Goal: Answer question/provide support

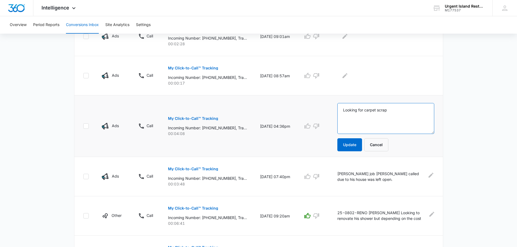
click at [412, 112] on textarea "Looking for carpet scrap" at bounding box center [385, 118] width 97 height 31
type textarea "Looking for carpet scrap."
click at [347, 146] on button "Update" at bounding box center [349, 144] width 25 height 13
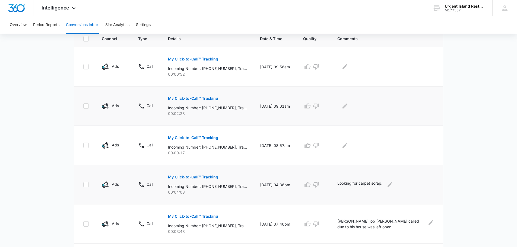
scroll to position [112, 0]
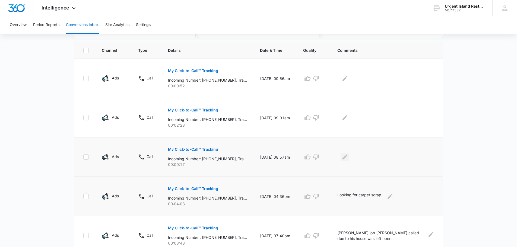
click at [343, 158] on button "Edit Comments" at bounding box center [344, 157] width 9 height 9
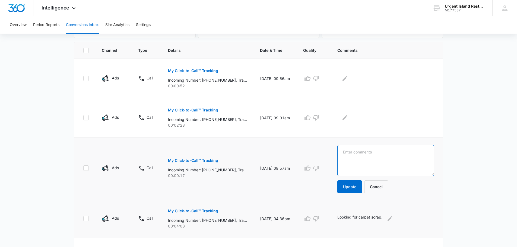
click at [365, 161] on textarea at bounding box center [385, 160] width 97 height 31
type textarea "No recorded."
click at [360, 189] on button "Update" at bounding box center [349, 186] width 25 height 13
click at [347, 115] on icon "Edit Comments" at bounding box center [345, 117] width 7 height 7
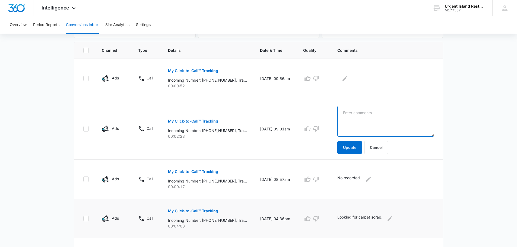
click at [414, 117] on textarea at bounding box center [385, 121] width 97 height 31
drag, startPoint x: 385, startPoint y: 116, endPoint x: 269, endPoint y: 127, distance: 116.7
click at [269, 127] on tr "Ads Call My Click-to-Call™ Tracking Incoming Number: [PHONE_NUMBER], Tracking N…" at bounding box center [258, 129] width 368 height 62
type textarea "Wrong number."
click at [357, 147] on button "Update" at bounding box center [349, 147] width 25 height 13
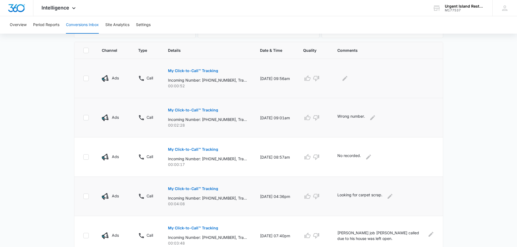
click at [353, 74] on div at bounding box center [385, 78] width 97 height 9
click at [345, 81] on icon "Edit Comments" at bounding box center [345, 78] width 7 height 7
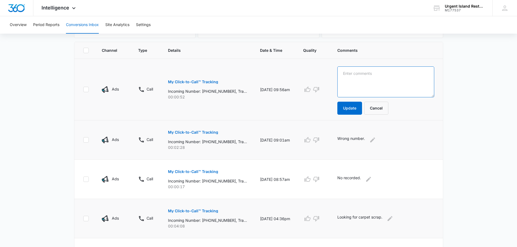
click at [349, 82] on textarea at bounding box center [385, 81] width 97 height 31
click at [397, 77] on textarea "Car carpet replaceme" at bounding box center [385, 81] width 97 height 31
type textarea "Car carpet replacement - we do not service."
click at [361, 104] on button "Update" at bounding box center [349, 108] width 25 height 13
click at [457, 119] on main "Filters [DATE] [DATE] New Conversion Total Conversions: 89 Ads Content Social O…" at bounding box center [258, 209] width 517 height 564
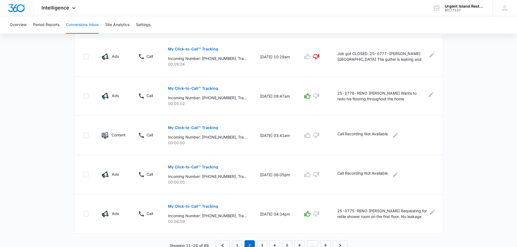
scroll to position [334, 0]
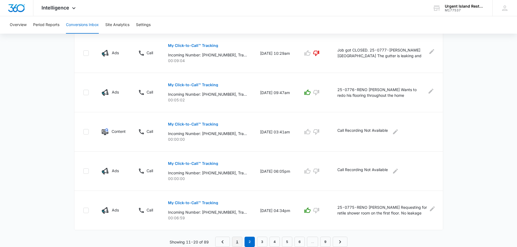
click at [237, 240] on link "1" at bounding box center [237, 242] width 10 height 10
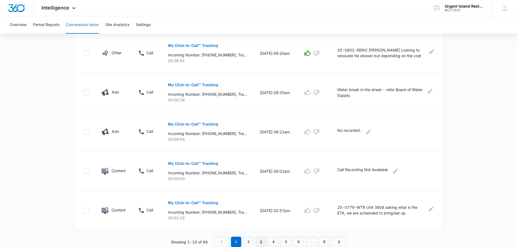
click at [263, 239] on link "3" at bounding box center [261, 242] width 10 height 10
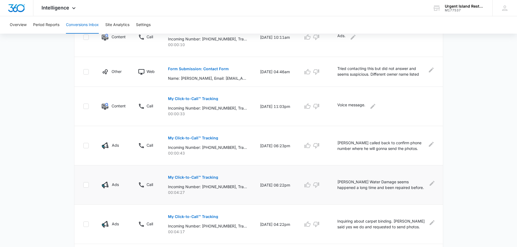
scroll to position [324, 0]
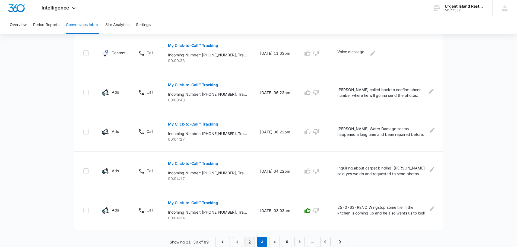
click at [251, 243] on link "2" at bounding box center [249, 242] width 10 height 10
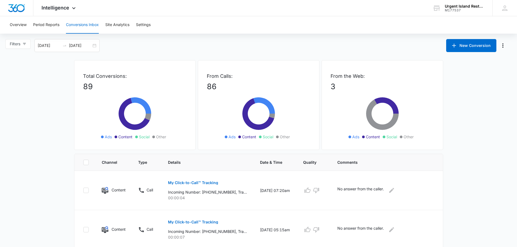
click at [75, 137] on div "Total Conversions: 89 Ads Content Social Other" at bounding box center [135, 105] width 122 height 90
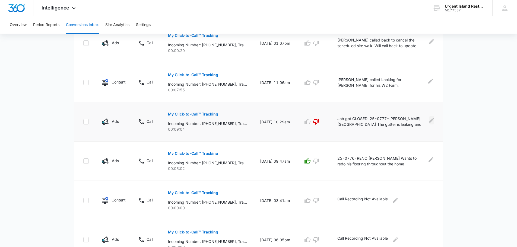
click at [431, 121] on icon "Edit Comments" at bounding box center [431, 119] width 5 height 5
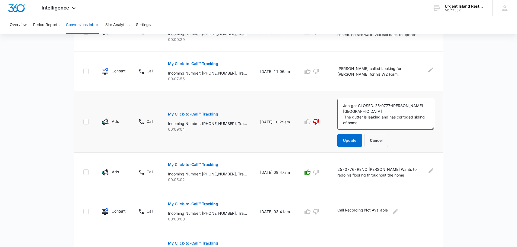
drag, startPoint x: 387, startPoint y: 125, endPoint x: 342, endPoint y: 104, distance: 50.0
click at [342, 104] on textarea "Job got CLOSED. 25-0777-RENO Wallis, Dale The gutter is leaking and has corrode…" at bounding box center [385, 114] width 97 height 31
click at [381, 142] on button "Cancel" at bounding box center [376, 140] width 24 height 13
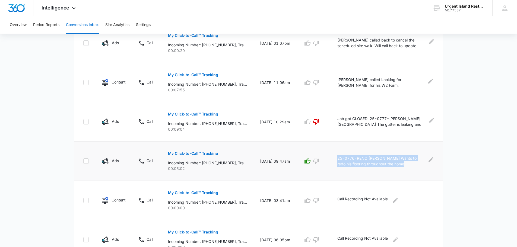
drag, startPoint x: 397, startPoint y: 164, endPoint x: 338, endPoint y: 158, distance: 59.1
click at [338, 158] on p "25-0776-RENO Joshua Ravelo Wants to redo his flooring throughout the home" at bounding box center [380, 160] width 87 height 11
copy p "25-0776-RENO Joshua Ravelo Wants to redo his flooring throughout the home"
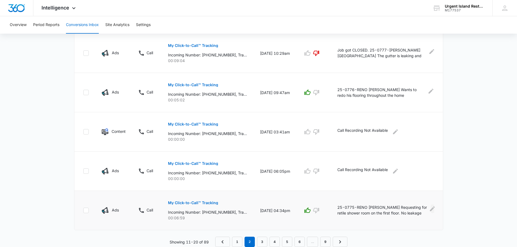
click at [432, 209] on icon "Edit Comments" at bounding box center [432, 208] width 5 height 5
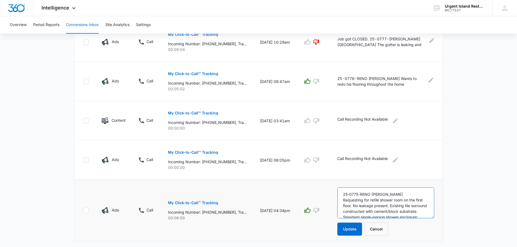
drag, startPoint x: 343, startPoint y: 194, endPoint x: 400, endPoint y: 204, distance: 57.5
click at [400, 204] on textarea "25-0775-RENO Audrey Camara Requesting for retile shower room on the first floor…" at bounding box center [385, 202] width 97 height 31
click at [387, 229] on button "Cancel" at bounding box center [376, 229] width 24 height 13
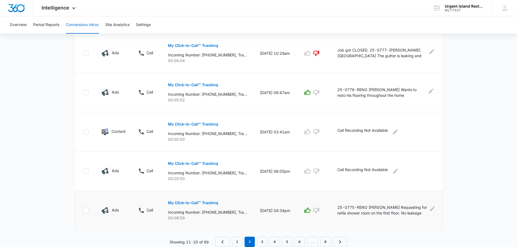
scroll to position [334, 0]
click at [264, 240] on link "3" at bounding box center [262, 242] width 10 height 10
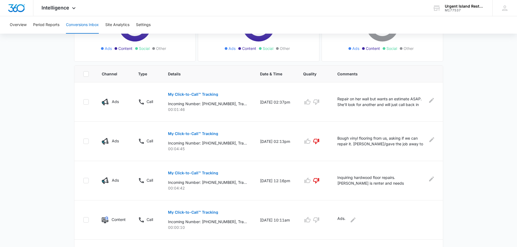
scroll to position [109, 0]
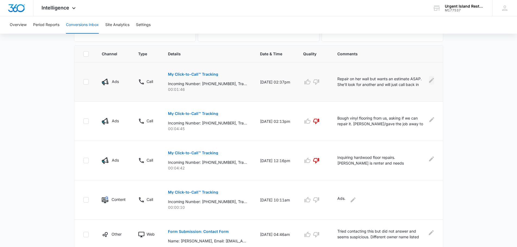
click at [430, 81] on icon "Edit Comments" at bounding box center [431, 80] width 5 height 5
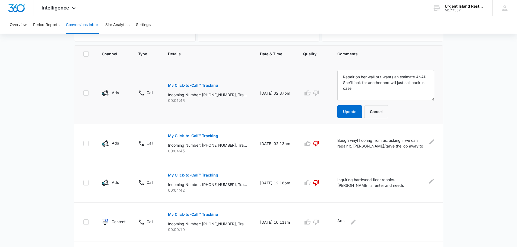
scroll to position [120, 0]
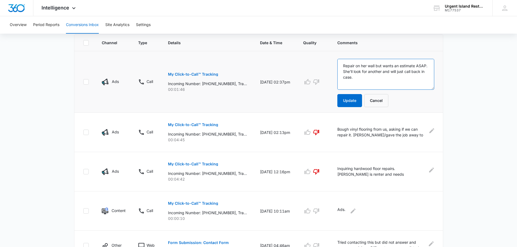
drag, startPoint x: 385, startPoint y: 81, endPoint x: 332, endPoint y: 57, distance: 58.6
click at [332, 57] on tr "Ads Call My Click-to-Call™ Tracking Incoming Number: +18082772273, Tracking Num…" at bounding box center [258, 82] width 368 height 62
click at [382, 100] on button "Cancel" at bounding box center [376, 100] width 24 height 13
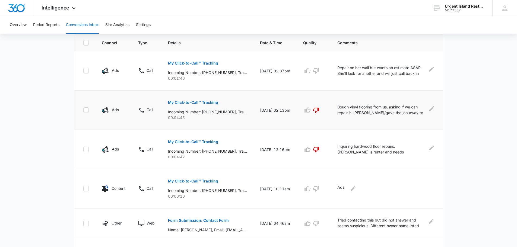
scroll to position [109, 0]
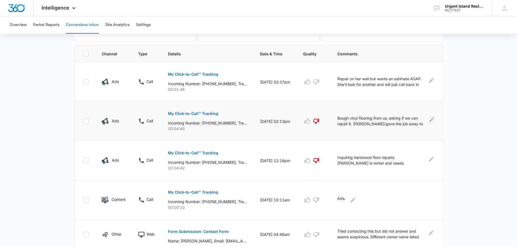
click at [430, 117] on icon "Edit Comments" at bounding box center [431, 119] width 7 height 7
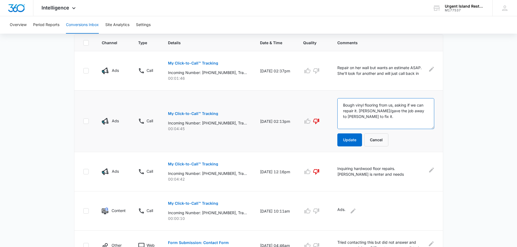
drag, startPoint x: 390, startPoint y: 122, endPoint x: 280, endPoint y: 99, distance: 112.5
click at [280, 99] on tr "Ads Call My Click-to-Call™ Tracking Incoming Number: +18082306968, Tracking Num…" at bounding box center [258, 122] width 368 height 62
click at [375, 139] on button "Cancel" at bounding box center [376, 139] width 24 height 13
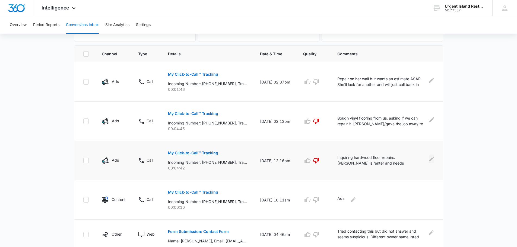
click at [430, 159] on icon "Edit Comments" at bounding box center [431, 158] width 5 height 5
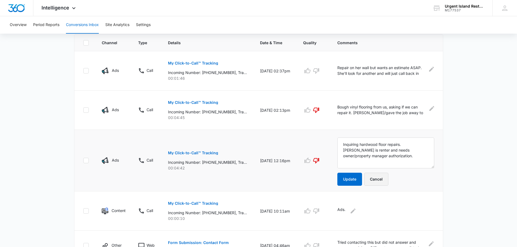
click at [382, 180] on button "Cancel" at bounding box center [376, 179] width 24 height 13
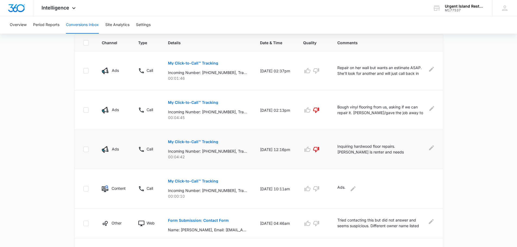
scroll to position [109, 0]
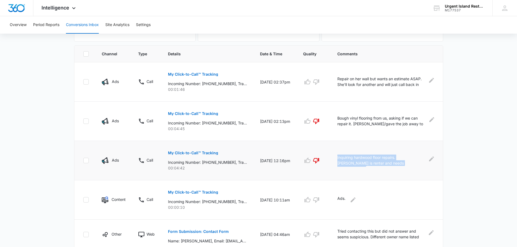
drag, startPoint x: 405, startPoint y: 164, endPoint x: 336, endPoint y: 156, distance: 69.4
click at [336, 156] on td "Inquiring hardwood floor repairs. Caller is renter and needs owner/property man…" at bounding box center [387, 160] width 112 height 39
copy p "Inquiring hardwood floor repairs. Caller is renter and needs owner/property man…"
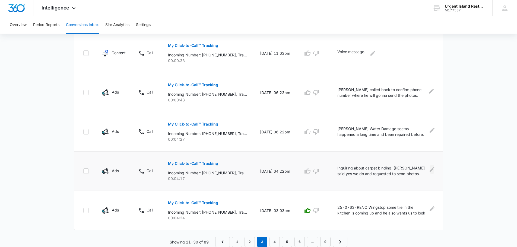
click at [433, 169] on icon "Edit Comments" at bounding box center [431, 169] width 5 height 5
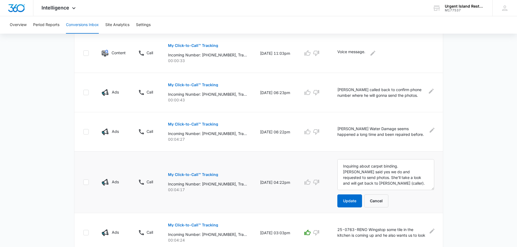
scroll to position [336, 0]
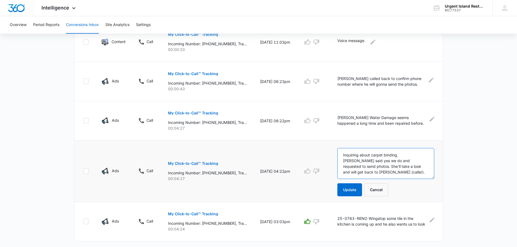
drag, startPoint x: 427, startPoint y: 169, endPoint x: 324, endPoint y: 145, distance: 106.3
click at [324, 145] on tr "Ads Call My Click-to-Call™ Tracking Incoming Number: +18087801691, Tracking Num…" at bounding box center [258, 172] width 368 height 62
click at [371, 186] on button "Cancel" at bounding box center [376, 189] width 24 height 13
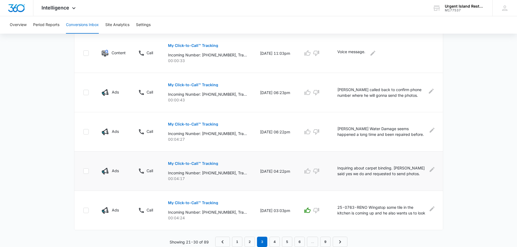
scroll to position [324, 0]
click at [432, 209] on icon "Edit Comments" at bounding box center [431, 208] width 5 height 5
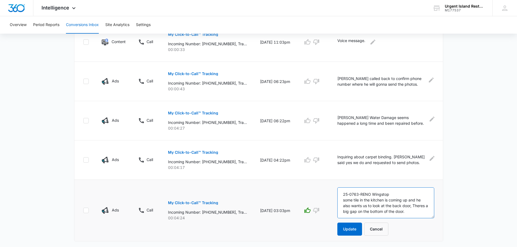
click at [417, 213] on textarea "25-0763-RENO Wingstop some tile in the kitchen is coming up and he also wants u…" at bounding box center [385, 202] width 97 height 31
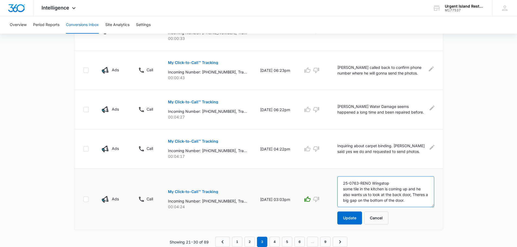
drag, startPoint x: 346, startPoint y: 183, endPoint x: 414, endPoint y: 203, distance: 71.4
click at [414, 203] on textarea "25-0763-RENO Wingstop some tile in the kitchen is coming up and he also wants u…" at bounding box center [385, 191] width 97 height 31
drag, startPoint x: 377, startPoint y: 220, endPoint x: 8, endPoint y: 169, distance: 372.7
click at [376, 220] on button "Cancel" at bounding box center [376, 218] width 24 height 13
